Goal: Check status: Check status

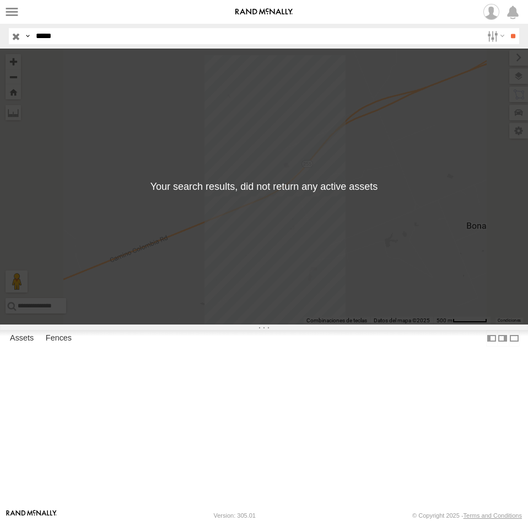
click at [93, 38] on input "*****" at bounding box center [256, 36] width 451 height 16
click at [507, 28] on input "**" at bounding box center [513, 36] width 13 height 16
click at [61, 40] on input "*****" at bounding box center [256, 36] width 451 height 16
click at [507, 28] on input "**" at bounding box center [513, 36] width 13 height 16
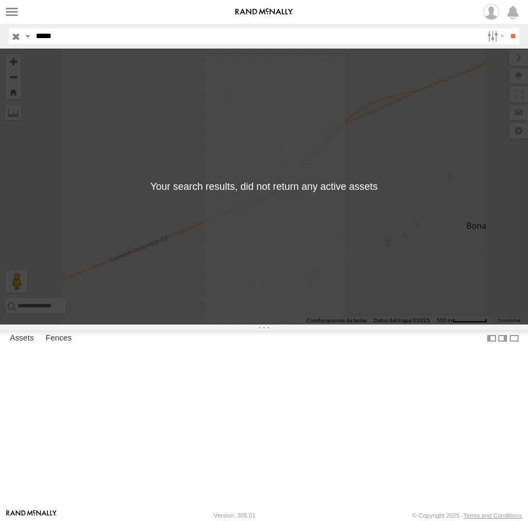
click at [93, 40] on input "*****" at bounding box center [256, 36] width 451 height 16
paste input "text"
click at [507, 28] on input "**" at bounding box center [513, 36] width 13 height 16
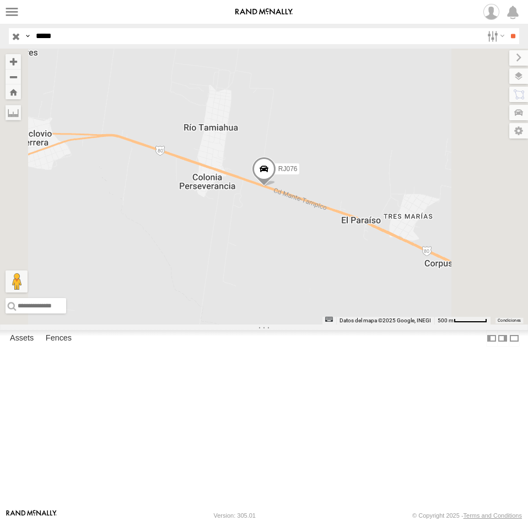
click at [276, 186] on span at bounding box center [264, 172] width 24 height 30
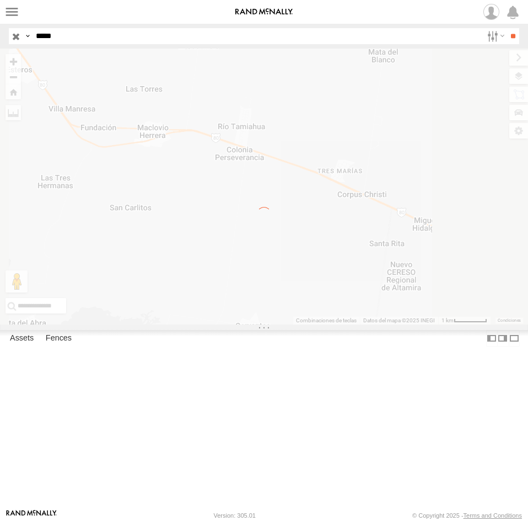
click at [57, 40] on input "*****" at bounding box center [256, 36] width 451 height 16
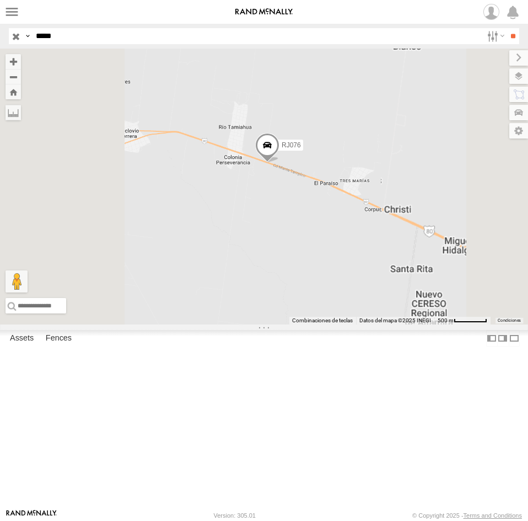
paste input "text"
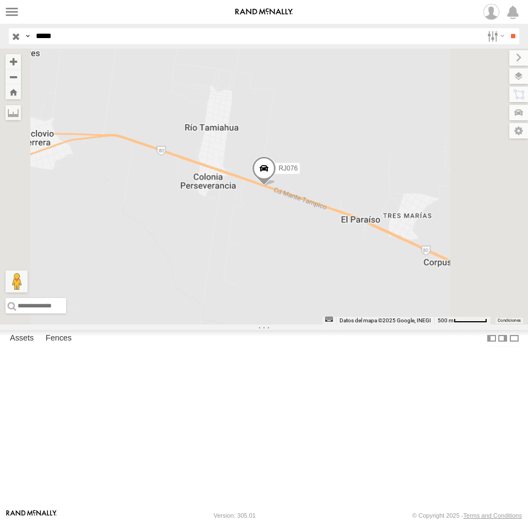
type input "*****"
click at [507, 28] on input "**" at bounding box center [513, 36] width 13 height 16
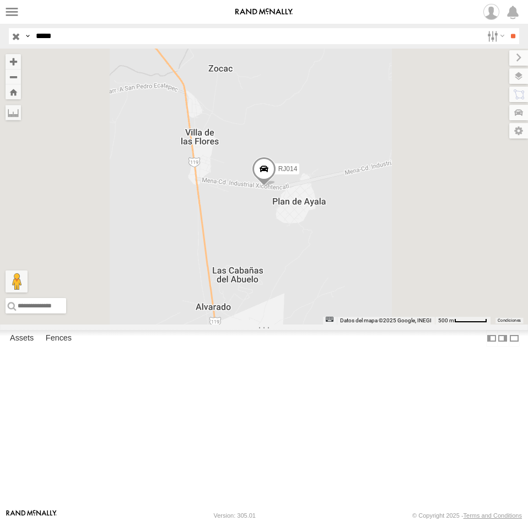
click at [0, 0] on div "RACING CARGO" at bounding box center [0, 0] width 0 height 0
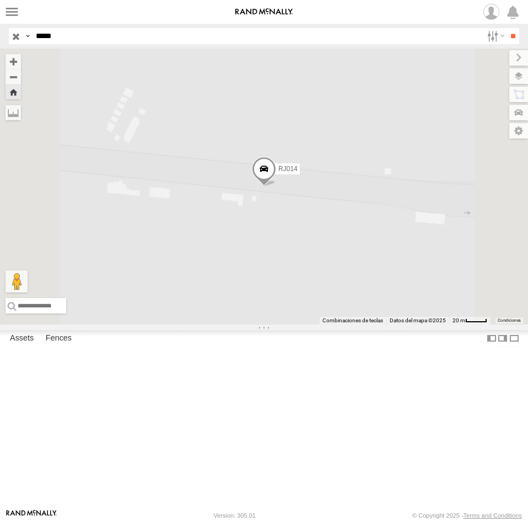
click at [276, 186] on span at bounding box center [264, 172] width 24 height 30
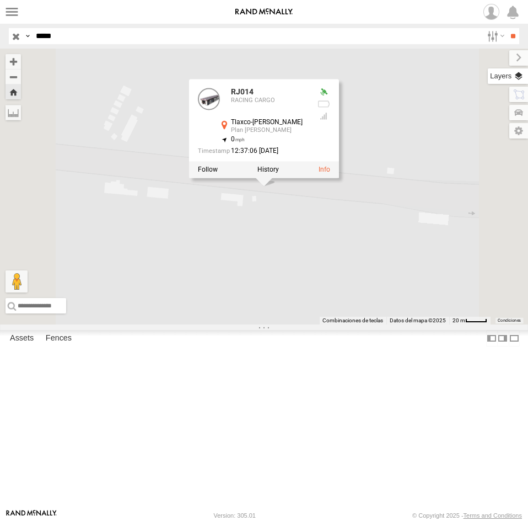
click at [519, 76] on label at bounding box center [508, 75] width 40 height 15
click at [0, 0] on span "Basemaps" at bounding box center [0, 0] width 0 height 0
click at [0, 0] on span "Satellite + Roadmap" at bounding box center [0, 0] width 0 height 0
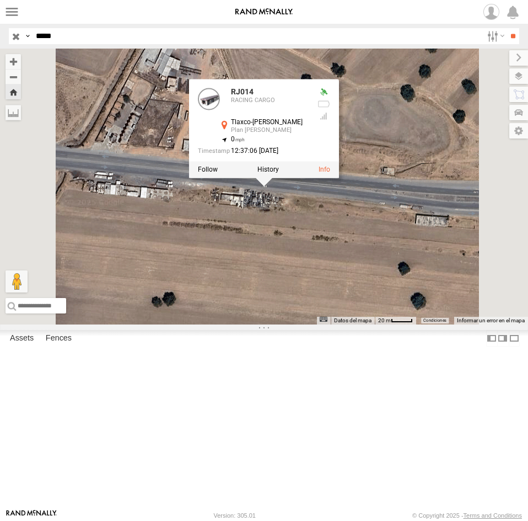
click at [355, 324] on div "RJ014 RJ014 RACING CARGO Tlaxco-[PERSON_NAME] Plan [PERSON_NAME] 19.50028 , -98…" at bounding box center [264, 187] width 528 height 276
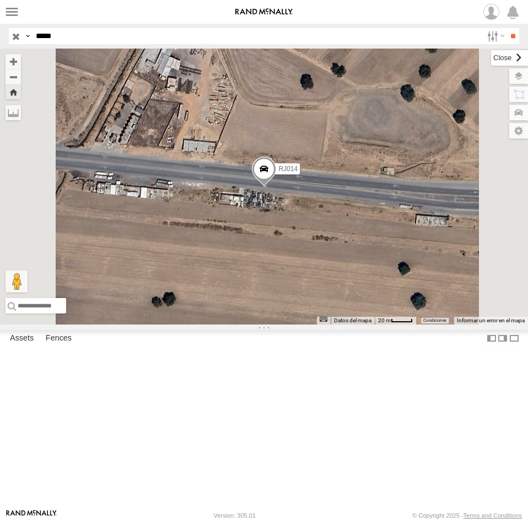
click at [491, 56] on label at bounding box center [509, 57] width 37 height 15
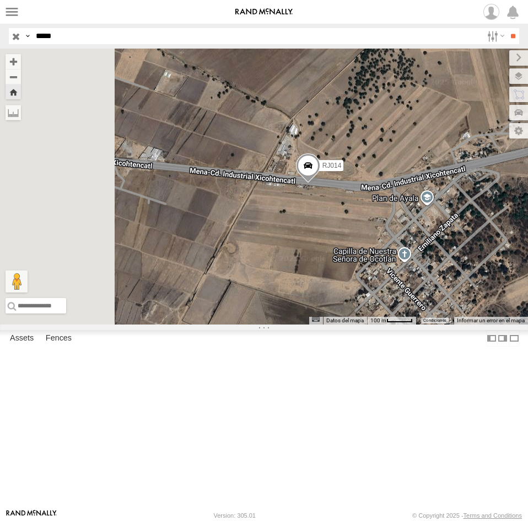
drag, startPoint x: 383, startPoint y: 380, endPoint x: 440, endPoint y: 335, distance: 72.7
click at [440, 324] on div "RJ014" at bounding box center [264, 187] width 528 height 276
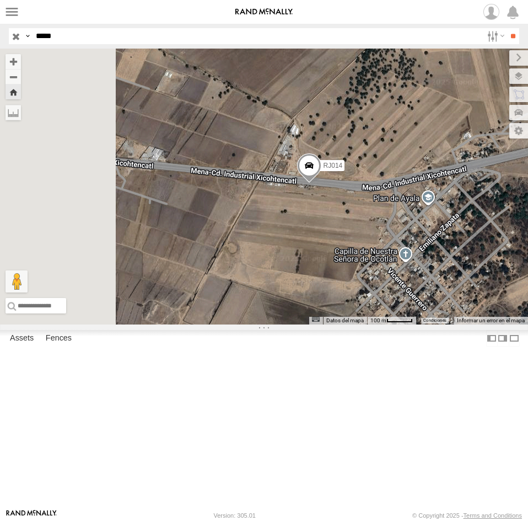
click at [322, 183] on span at bounding box center [309, 168] width 24 height 30
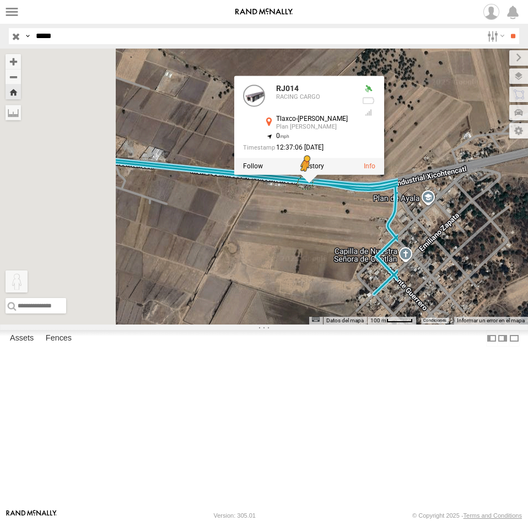
drag, startPoint x: 291, startPoint y: 460, endPoint x: 444, endPoint y: 274, distance: 240.6
click at [444, 274] on div "RJ014 RJ014 RACING CARGO Tlaxco-[PERSON_NAME] Plan [PERSON_NAME] 19.50028 , -98…" at bounding box center [264, 187] width 528 height 276
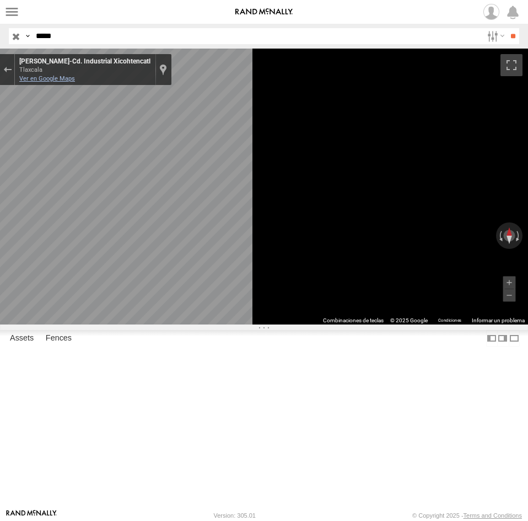
click at [75, 79] on link "Ver en Google Maps" at bounding box center [47, 78] width 56 height 7
click at [12, 68] on div "Sal de Street View" at bounding box center [7, 69] width 8 height 7
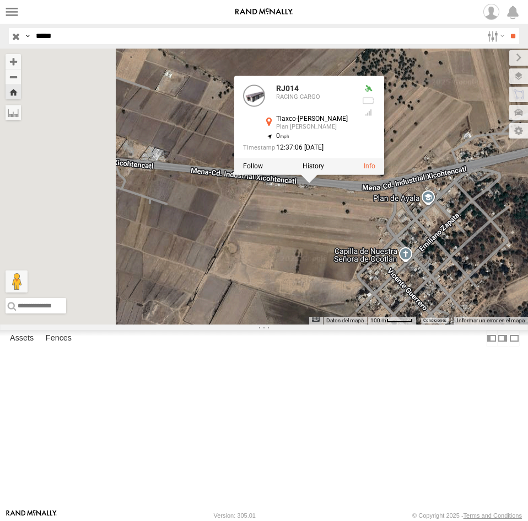
click at [368, 289] on div "RJ014 RJ014 RACING CARGO Tlaxco-[PERSON_NAME] Plan [PERSON_NAME] 19.50028 , -98…" at bounding box center [264, 187] width 528 height 276
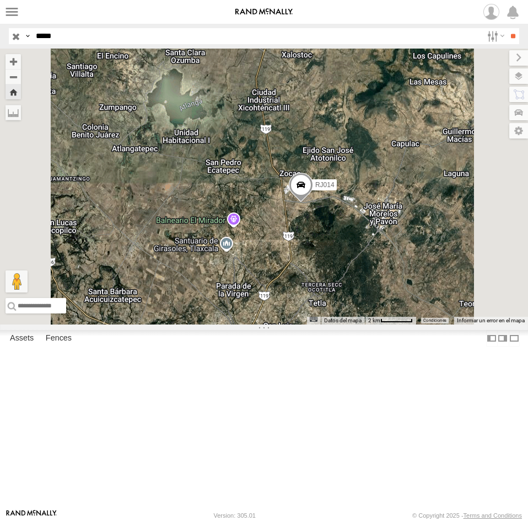
drag, startPoint x: 350, startPoint y: 359, endPoint x: 413, endPoint y: 343, distance: 65.4
click at [415, 324] on div "RJ014 Cargando..." at bounding box center [264, 187] width 528 height 276
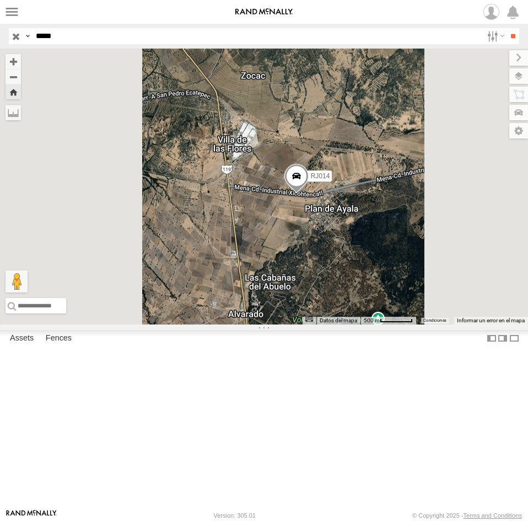
drag, startPoint x: 422, startPoint y: 263, endPoint x: 447, endPoint y: 183, distance: 84.3
click at [447, 183] on div "RJ014 Cargando..." at bounding box center [264, 187] width 528 height 276
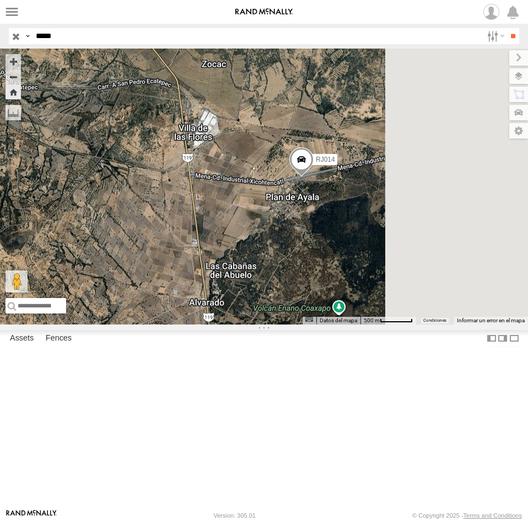
drag, startPoint x: 456, startPoint y: 309, endPoint x: 414, endPoint y: 297, distance: 43.8
click at [414, 297] on div "RJ014 Cargando..." at bounding box center [264, 187] width 528 height 276
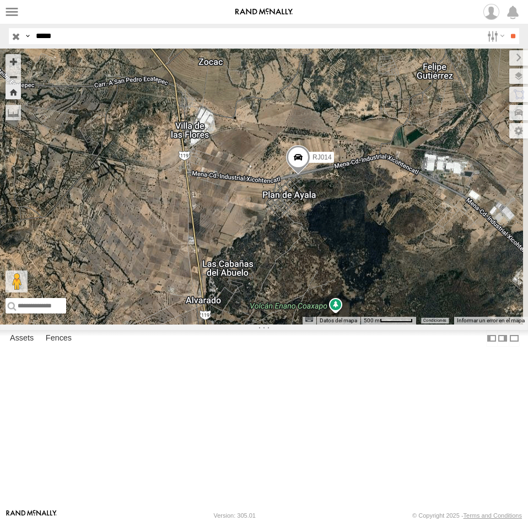
click at [311, 175] on span at bounding box center [298, 160] width 24 height 30
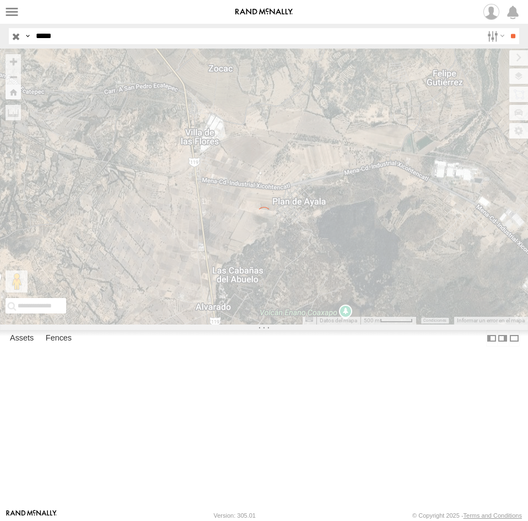
drag, startPoint x: 428, startPoint y: 324, endPoint x: 413, endPoint y: 328, distance: 15.3
click at [413, 324] on div "← Mover a la izquierda → Mover a la derecha ↑ Mover hacia arriba ↓ Mover hacia …" at bounding box center [264, 187] width 528 height 276
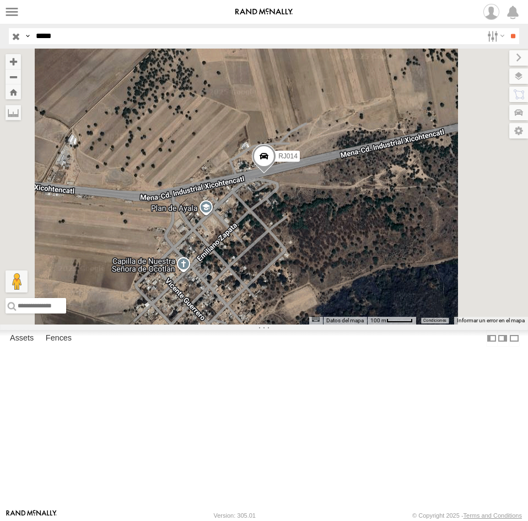
drag, startPoint x: 429, startPoint y: 326, endPoint x: 413, endPoint y: 303, distance: 27.4
click at [413, 303] on div "RJ014 Cargando..." at bounding box center [264, 187] width 528 height 276
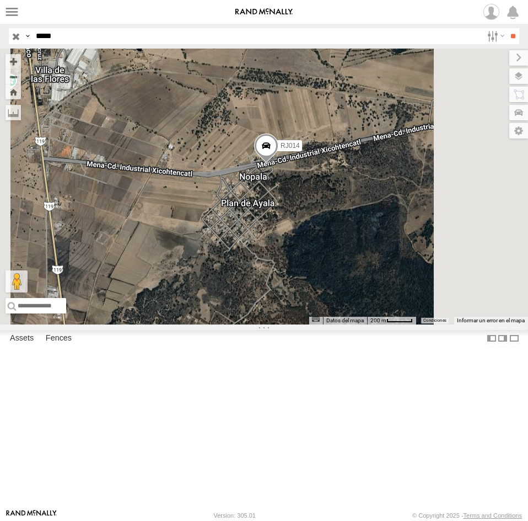
drag, startPoint x: 419, startPoint y: 337, endPoint x: 414, endPoint y: 295, distance: 42.8
click at [414, 295] on div "RJ014 Cargando..." at bounding box center [264, 187] width 528 height 276
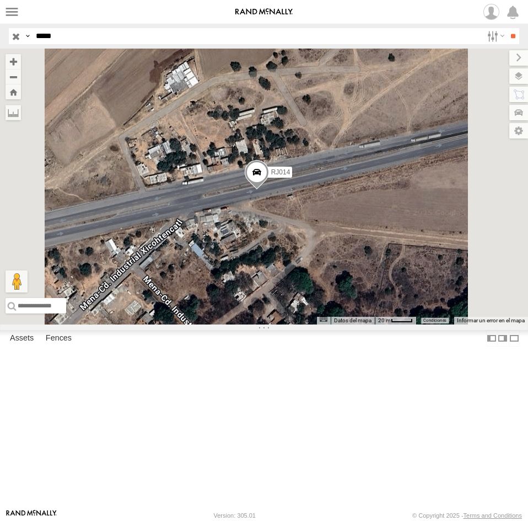
drag, startPoint x: 380, startPoint y: 285, endPoint x: 405, endPoint y: 301, distance: 29.5
click at [405, 301] on div "RJ014 Cargando..." at bounding box center [264, 187] width 528 height 276
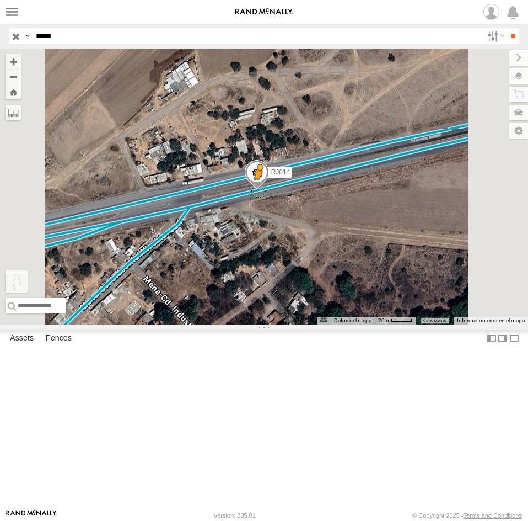
drag, startPoint x: 292, startPoint y: 463, endPoint x: 398, endPoint y: 282, distance: 209.6
click at [398, 282] on div "RJ014 Para activar la función de arrastrar con el teclado, presiona Alt + Intro…" at bounding box center [264, 187] width 528 height 276
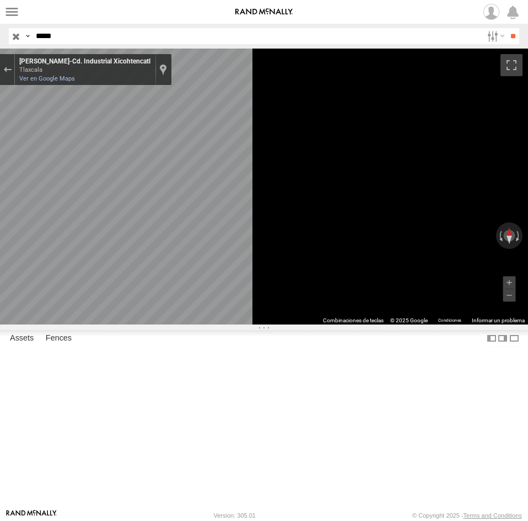
click at [172, 81] on div "[PERSON_NAME]-Cd. Industrial Xicohtencatl Tlaxcala [PERSON_NAME]-Cd. Industrial…" at bounding box center [93, 69] width 157 height 31
click at [75, 80] on link "Ver en Google Maps" at bounding box center [47, 78] width 56 height 7
click at [14, 76] on button "Sal de Street View" at bounding box center [7, 69] width 14 height 15
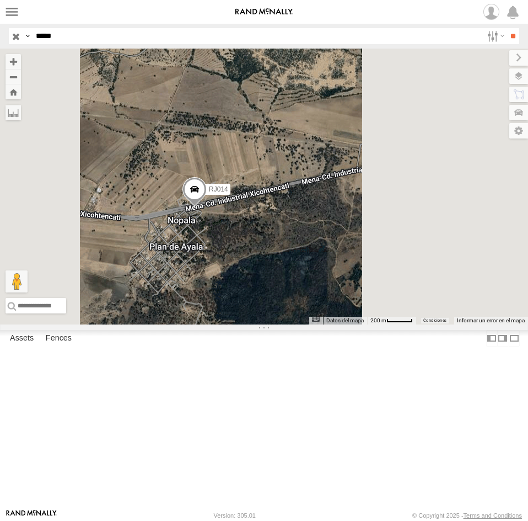
drag, startPoint x: 456, startPoint y: 320, endPoint x: 372, endPoint y: 329, distance: 83.8
click at [366, 324] on div "RJ014 Cargando..." at bounding box center [264, 187] width 528 height 276
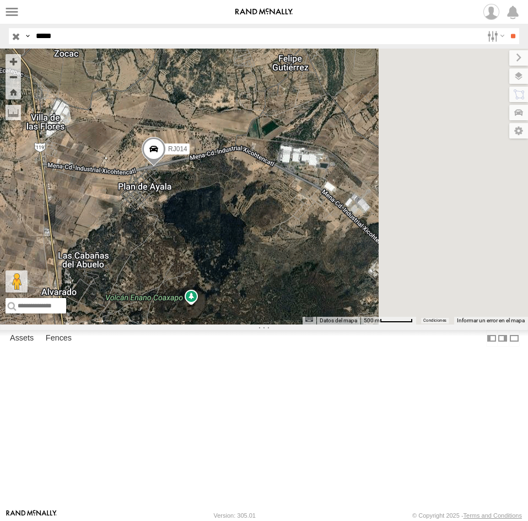
drag, startPoint x: 436, startPoint y: 327, endPoint x: 389, endPoint y: 274, distance: 71.1
click at [389, 274] on div "RJ014 Cargando..." at bounding box center [264, 187] width 528 height 276
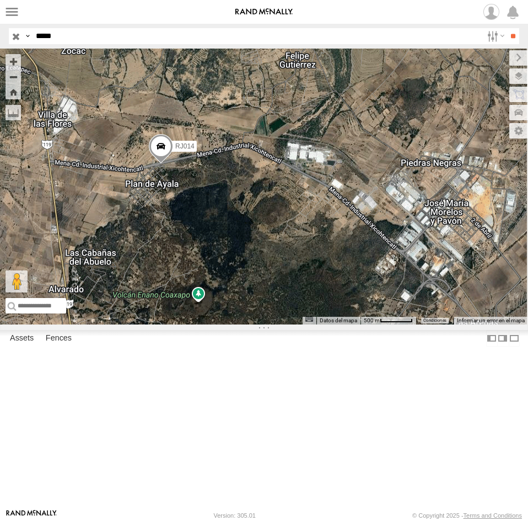
drag, startPoint x: 387, startPoint y: 280, endPoint x: 397, endPoint y: 280, distance: 9.9
click at [397, 280] on div "RJ014 Cargando..." at bounding box center [264, 187] width 528 height 276
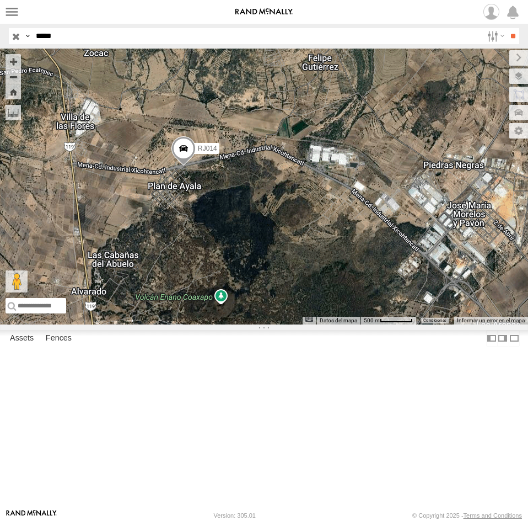
click at [432, 324] on div "RJ014 Cargando..." at bounding box center [264, 187] width 528 height 276
click at [74, 34] on input "*****" at bounding box center [256, 36] width 451 height 16
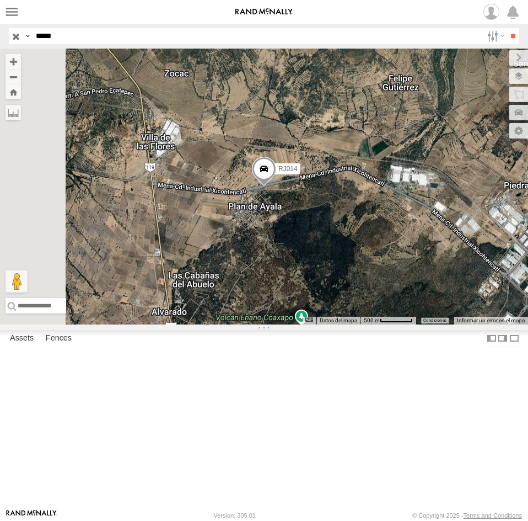
click at [276, 186] on span at bounding box center [264, 172] width 24 height 30
